Goal: Information Seeking & Learning: Compare options

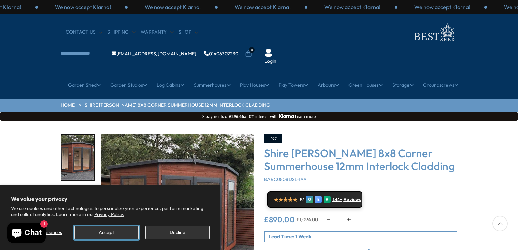
click at [103, 234] on button "Accept" at bounding box center [106, 232] width 64 height 13
